Goal: Obtain resource: Download file/media

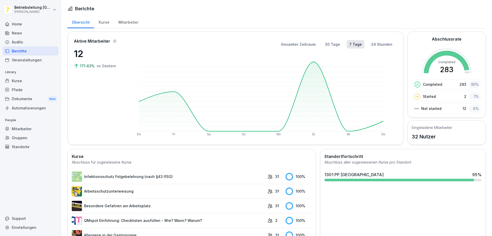
click at [23, 33] on div "News" at bounding box center [31, 32] width 56 height 9
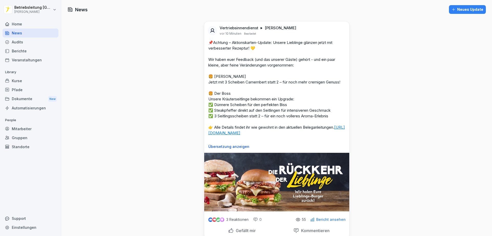
click at [257, 132] on link "[URL][DOMAIN_NAME]" at bounding box center [276, 130] width 137 height 11
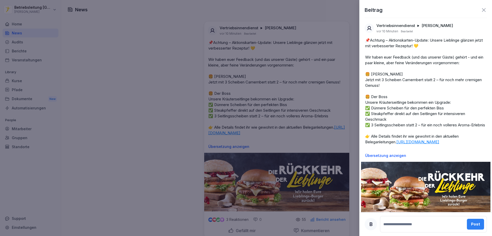
click at [132, 125] on div at bounding box center [246, 118] width 492 height 236
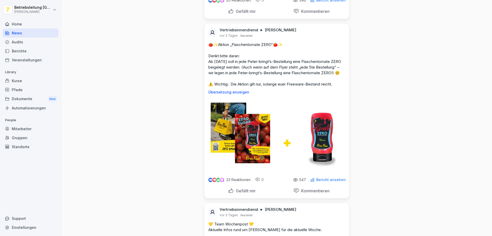
scroll to position [974, 0]
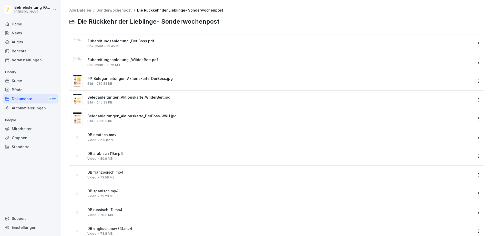
click at [144, 82] on div "PP_Beleganleitungen_Aktionskarte_DerBoss.jpg Bild 282.88 KB" at bounding box center [280, 80] width 386 height 9
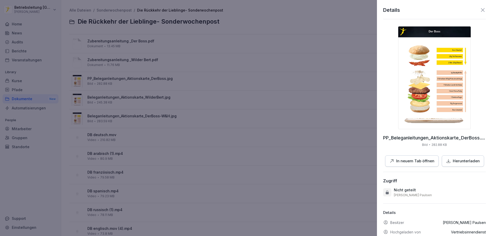
click at [433, 92] on img at bounding box center [434, 77] width 73 height 103
click at [476, 11] on div "Details" at bounding box center [434, 10] width 103 height 8
click at [480, 10] on icon at bounding box center [483, 10] width 6 height 6
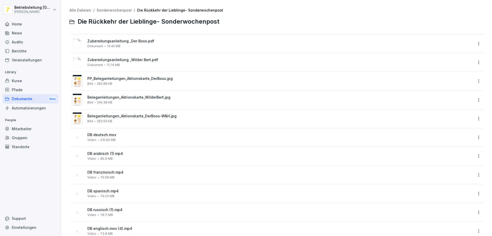
click at [130, 58] on span "Zubereitungsanleitung _Wilder Bert.pdf" at bounding box center [280, 60] width 386 height 4
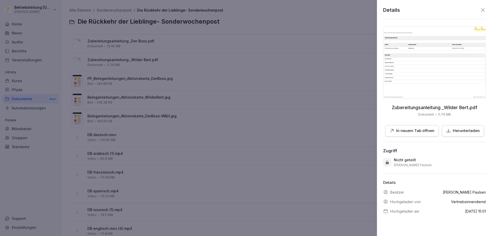
click at [424, 92] on img at bounding box center [434, 62] width 103 height 72
click at [480, 11] on icon at bounding box center [483, 10] width 6 height 6
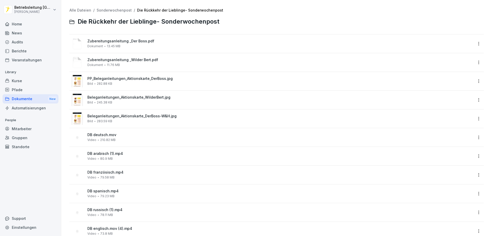
click at [157, 77] on span "PP_Beleganleitungen_Aktionskarte_DerBoss.jpg" at bounding box center [280, 78] width 386 height 4
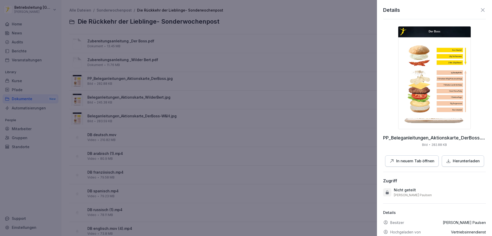
click at [424, 89] on img at bounding box center [434, 77] width 73 height 103
click at [481, 9] on icon at bounding box center [483, 10] width 6 height 6
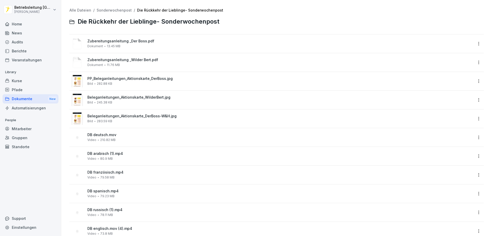
click at [129, 42] on span "Zubereitungsanleitung _Der Boss.pdf" at bounding box center [280, 41] width 386 height 4
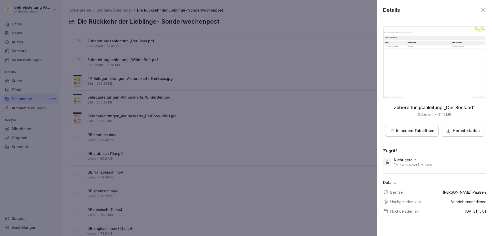
click at [410, 62] on img at bounding box center [434, 62] width 103 height 72
